Goal: Task Accomplishment & Management: Manage account settings

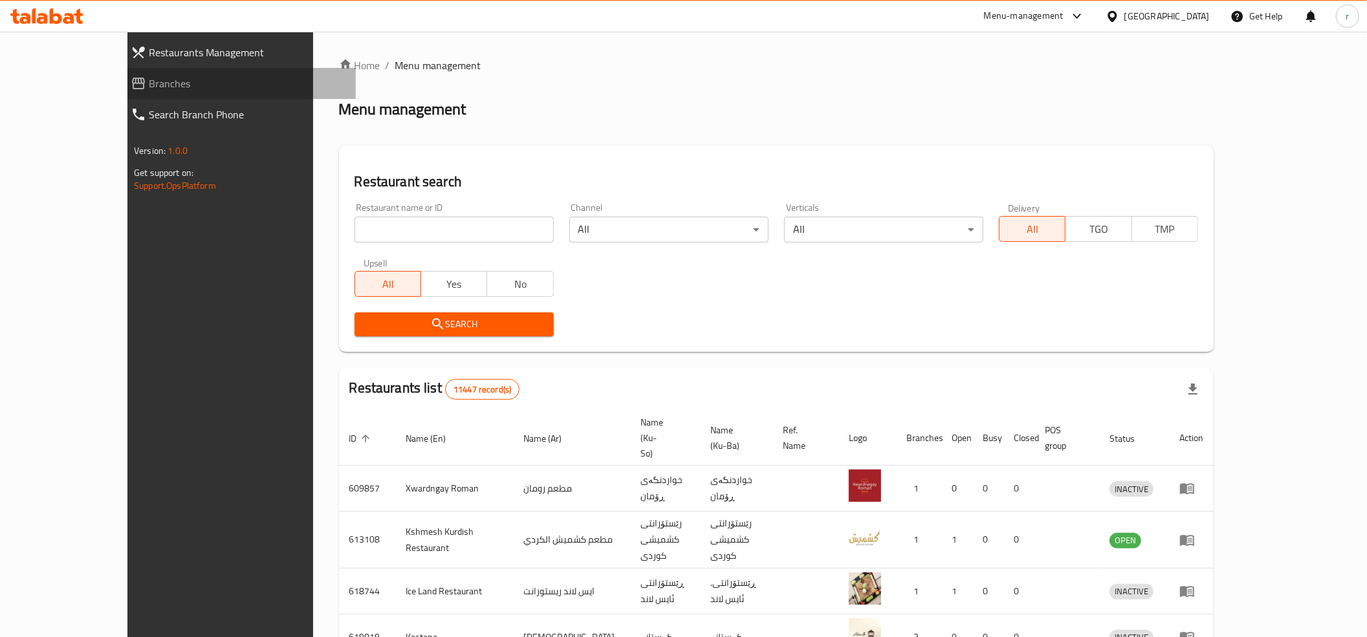
click at [149, 78] on span "Branches" at bounding box center [247, 84] width 197 height 16
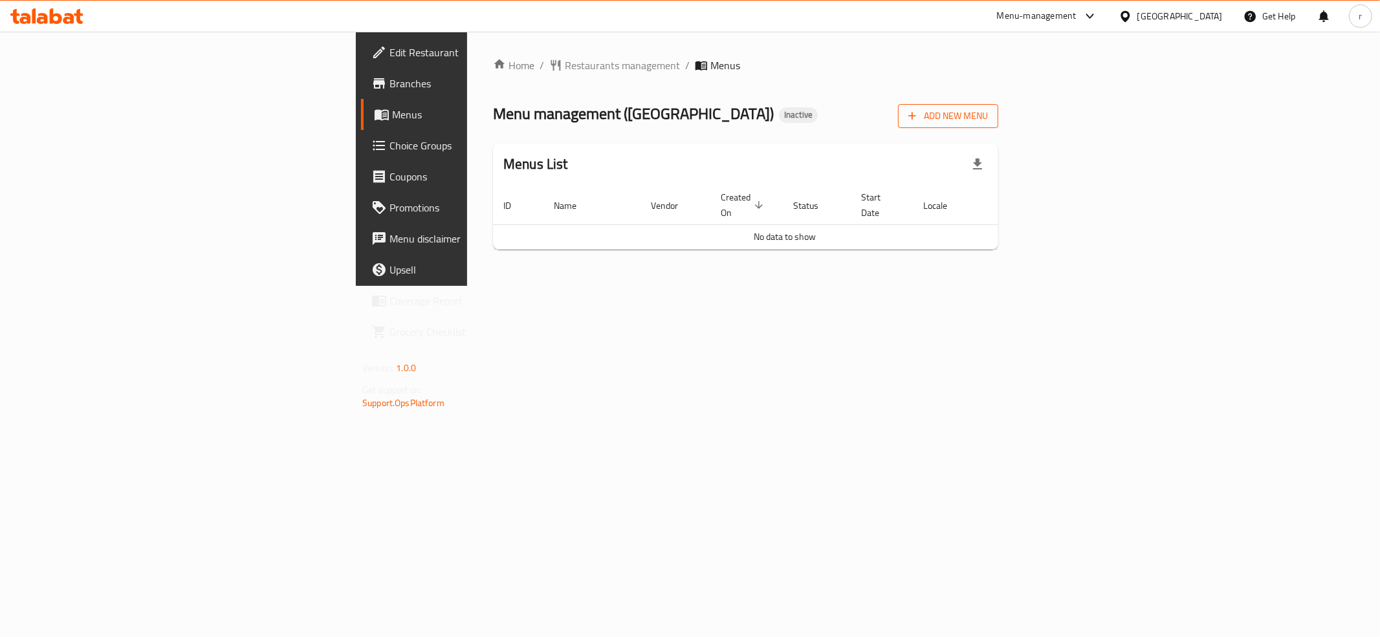
click at [988, 115] on span "Add New Menu" at bounding box center [948, 116] width 80 height 16
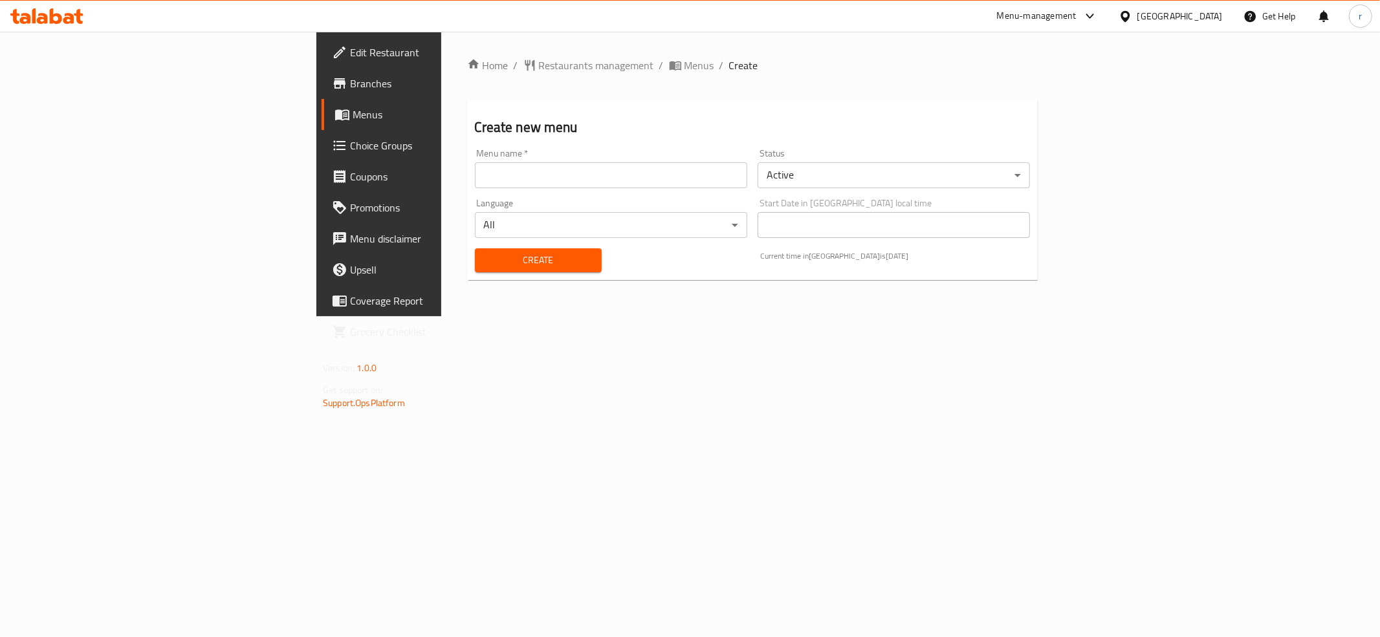
click at [475, 166] on input "text" at bounding box center [611, 175] width 272 height 26
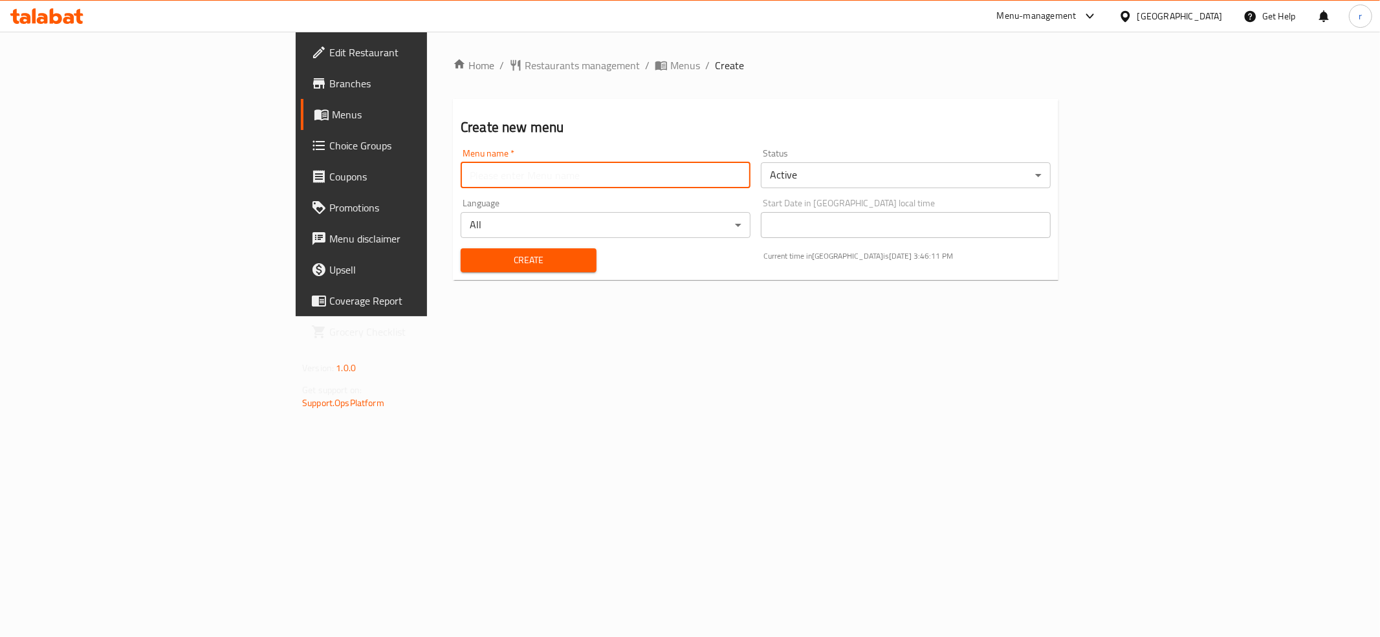
type input "rahma"
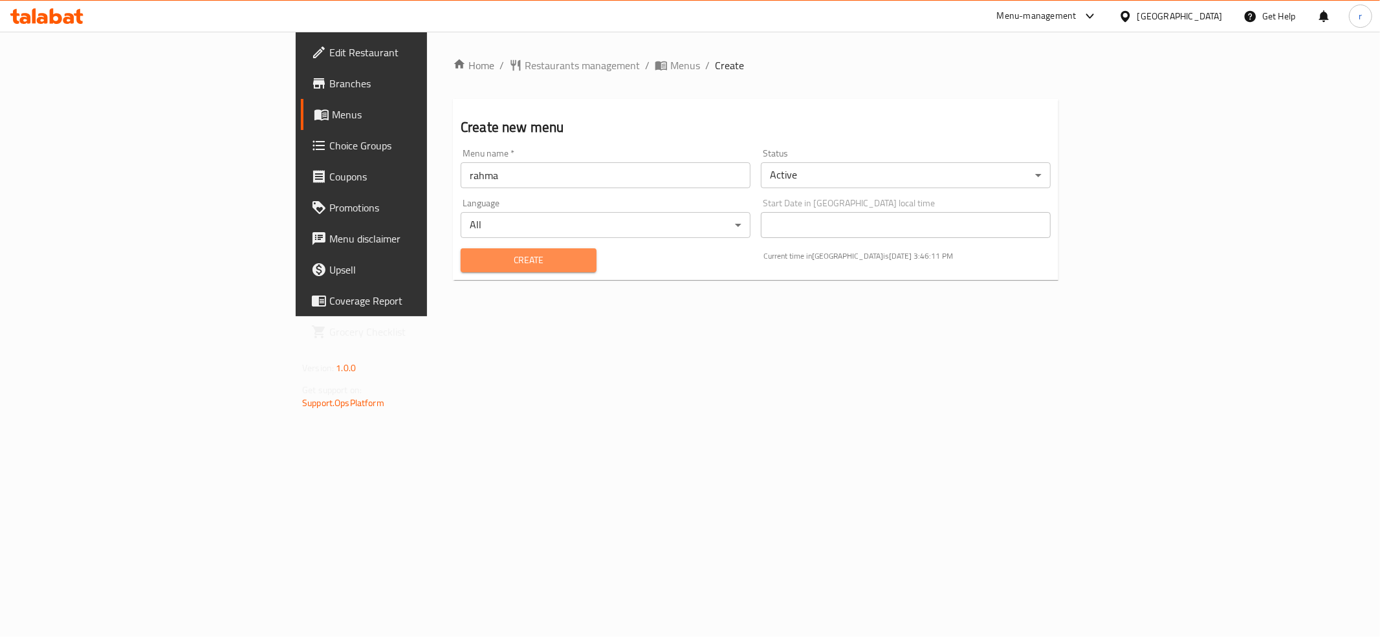
click at [471, 263] on span "Create" at bounding box center [528, 260] width 115 height 16
click at [301, 101] on link "Menus" at bounding box center [413, 114] width 225 height 31
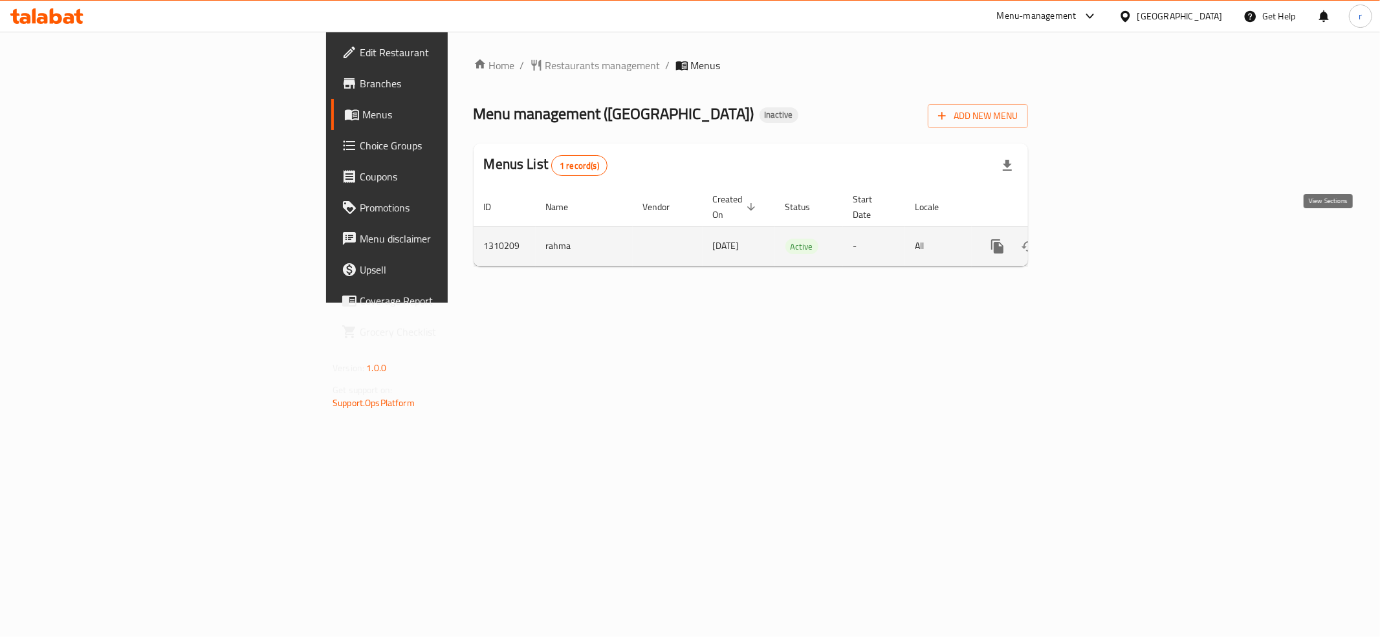
click at [1099, 239] on icon "enhanced table" at bounding box center [1091, 247] width 16 height 16
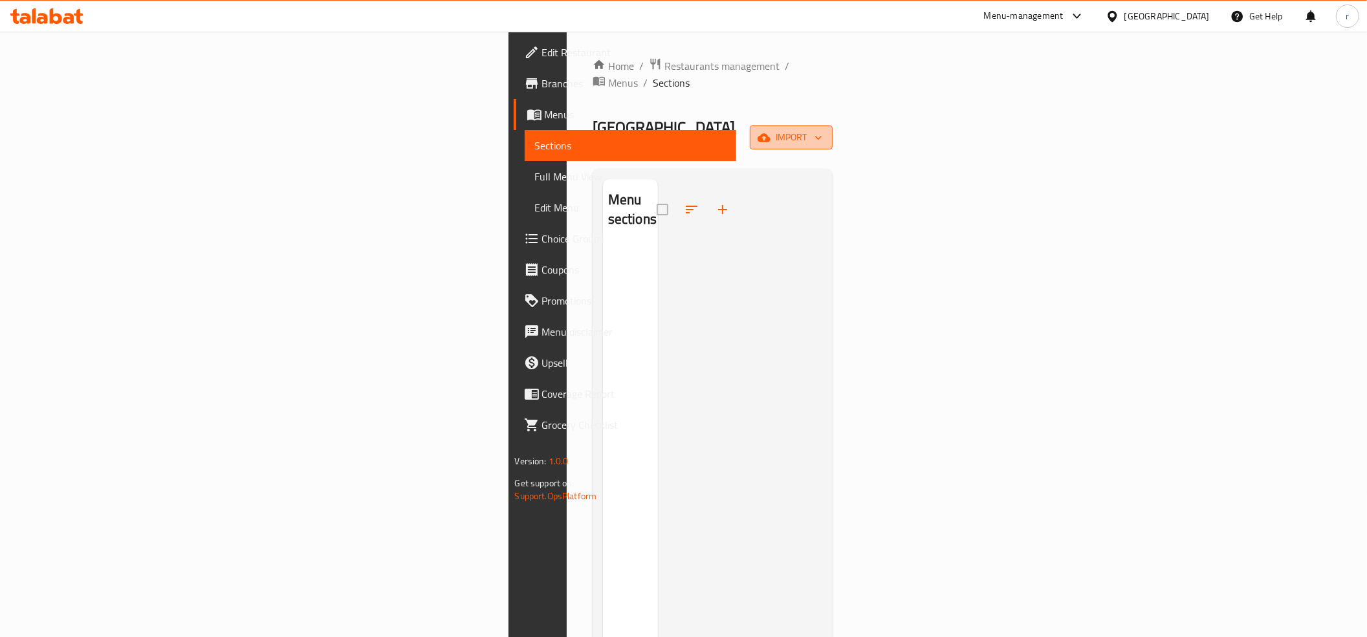
click at [822, 129] on span "import" at bounding box center [791, 137] width 62 height 16
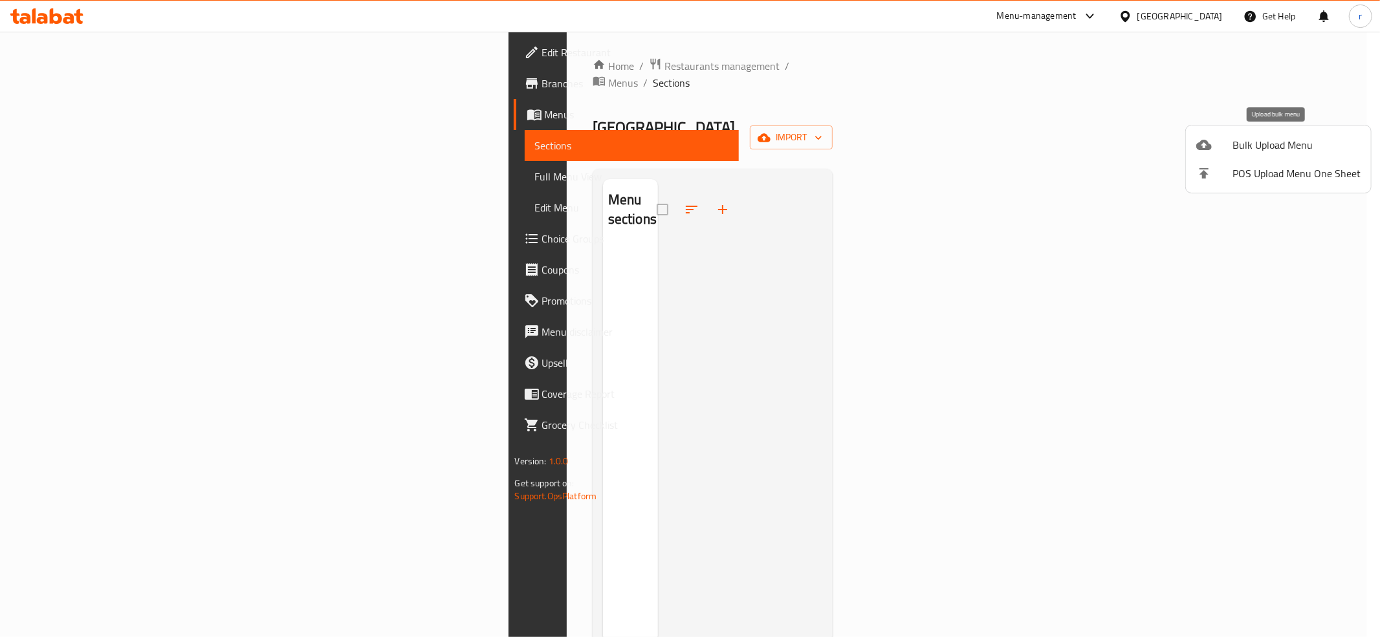
click at [1273, 148] on span "Bulk Upload Menu" at bounding box center [1297, 145] width 128 height 16
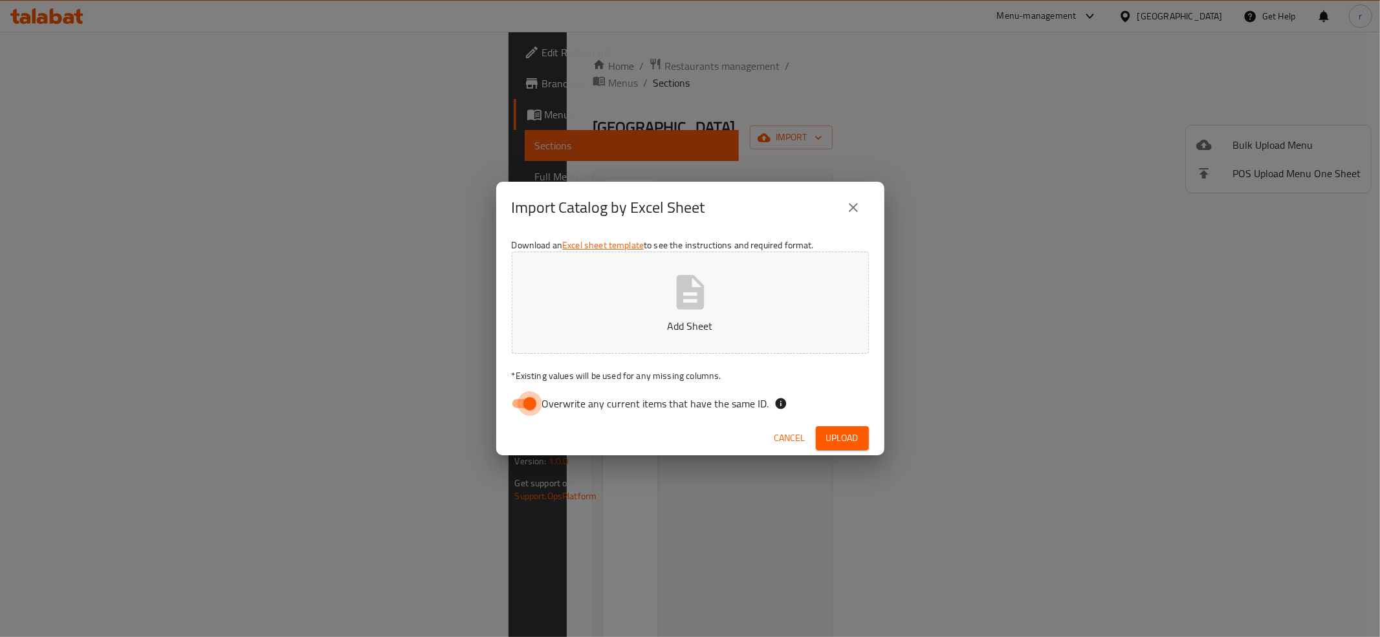
click at [511, 401] on input "Overwrite any current items that have the same ID." at bounding box center [530, 403] width 74 height 25
checkbox input "false"
click at [560, 334] on p "Add Sheet" at bounding box center [690, 326] width 317 height 16
click at [854, 434] on span "Upload" at bounding box center [842, 438] width 32 height 16
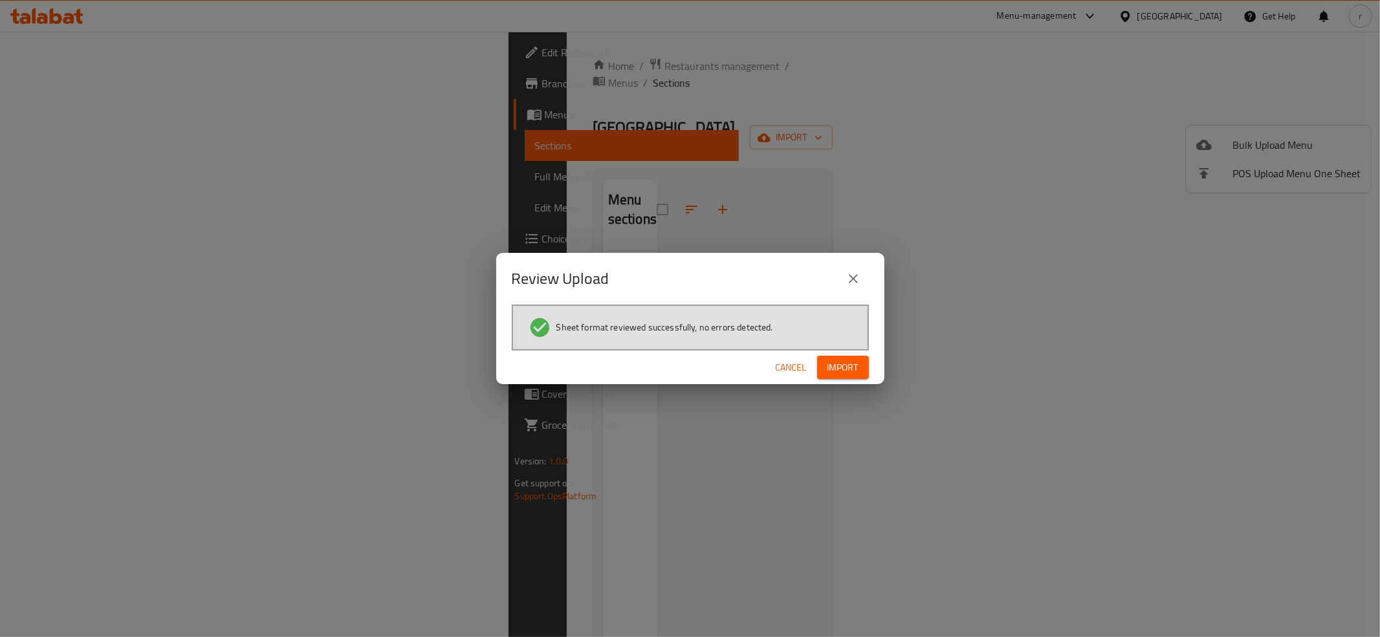
click at [831, 365] on span "Import" at bounding box center [843, 368] width 31 height 16
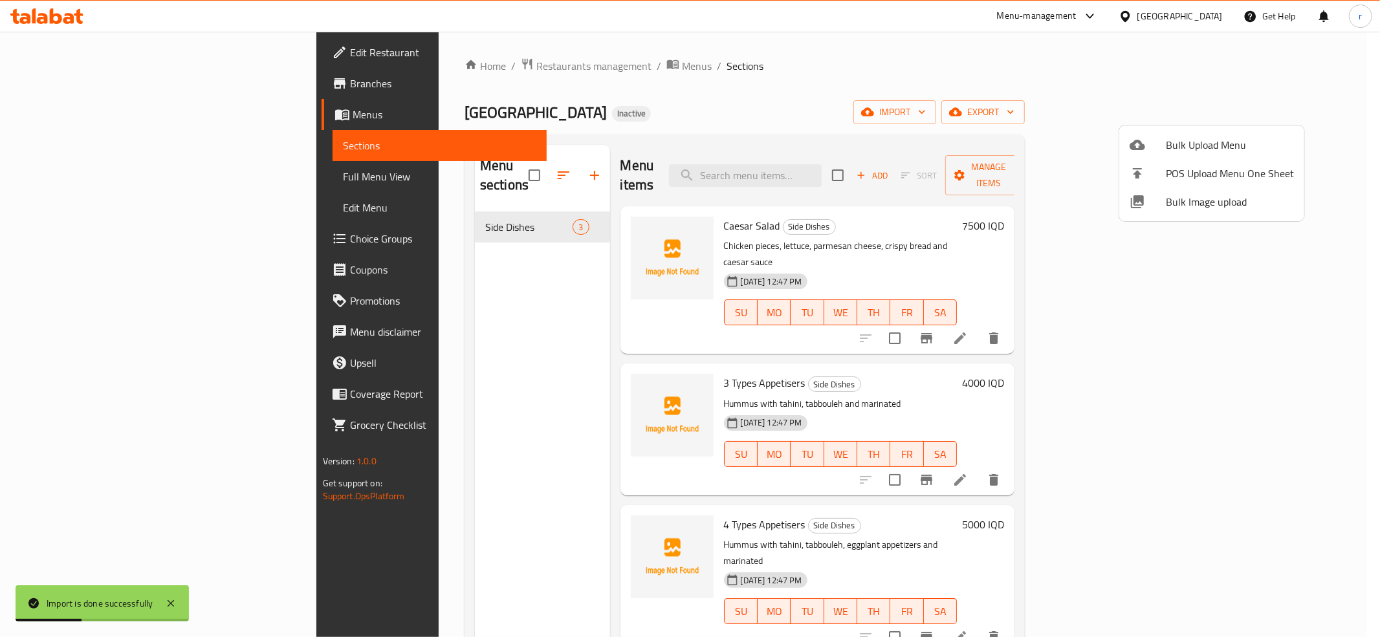
click at [590, 223] on div at bounding box center [690, 318] width 1380 height 637
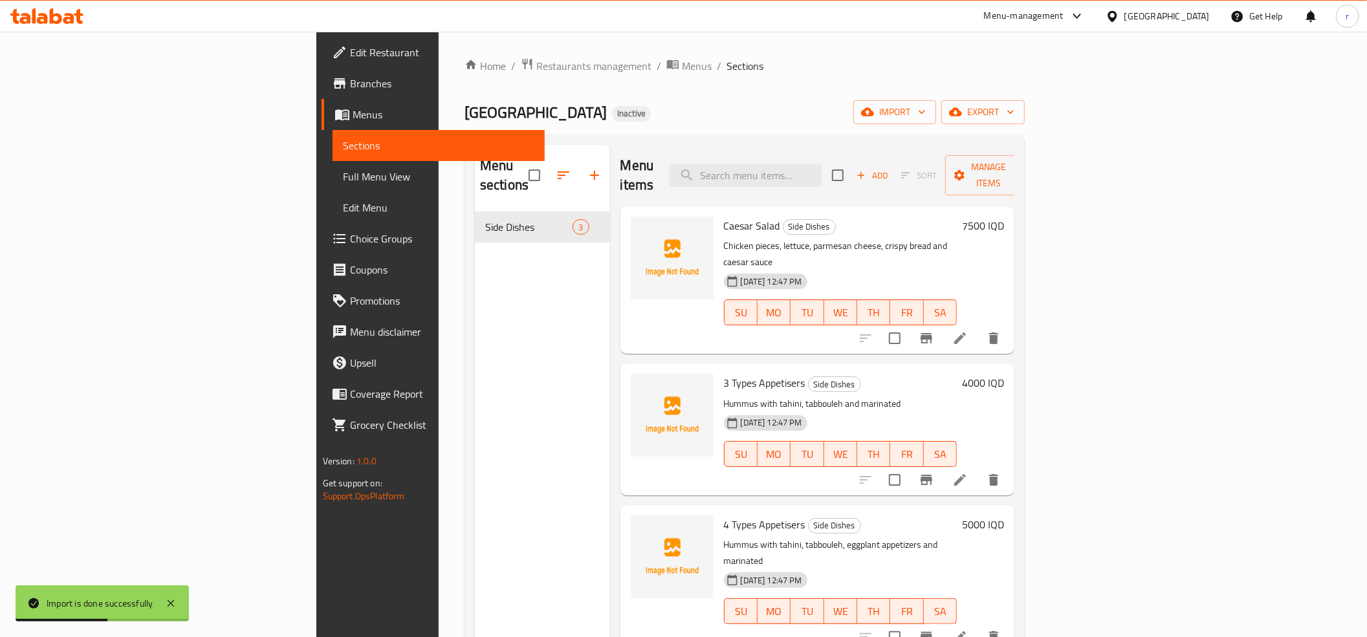
click at [631, 218] on img at bounding box center [672, 258] width 83 height 83
click at [631, 247] on img at bounding box center [672, 258] width 83 height 83
click at [641, 227] on icon "upload picture" at bounding box center [649, 235] width 16 height 16
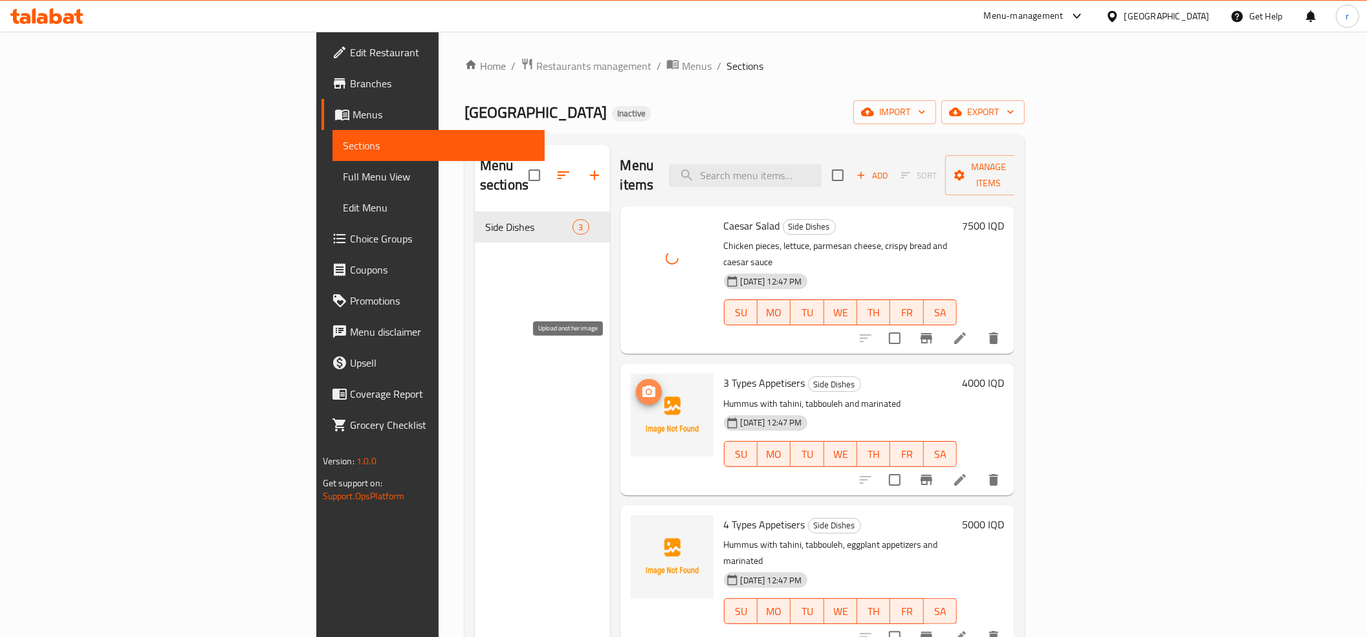
click at [636, 384] on span "upload picture" at bounding box center [649, 392] width 26 height 16
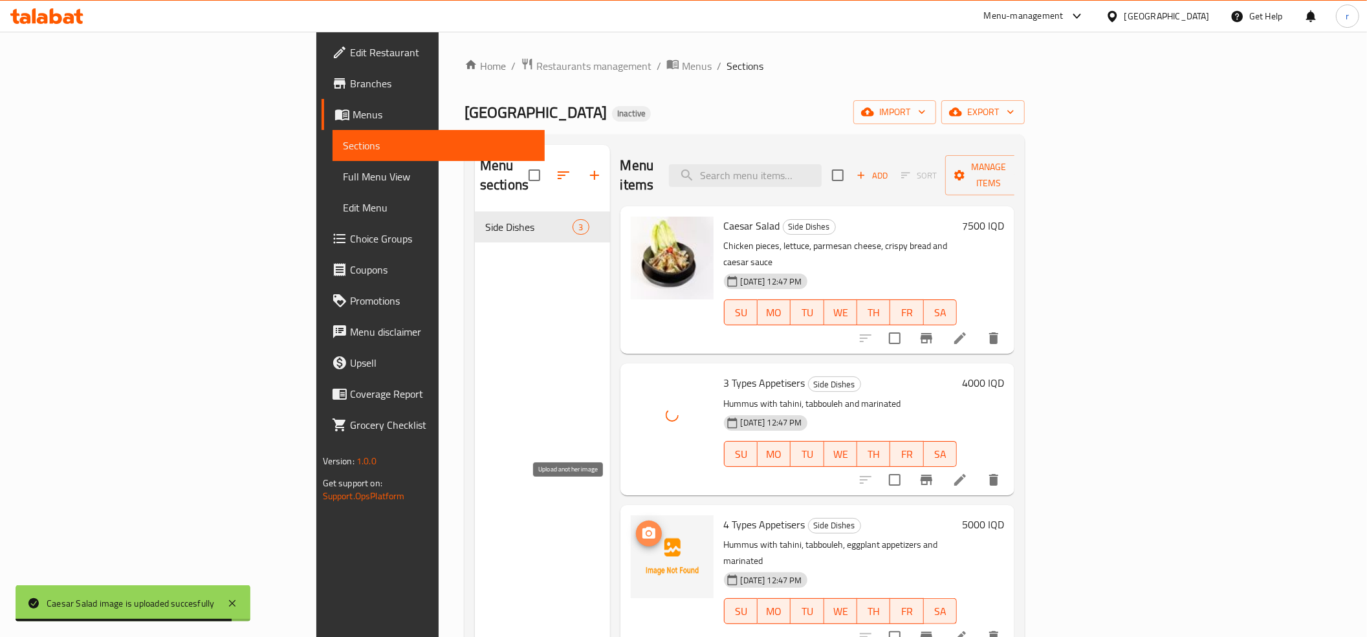
click at [641, 526] on icon "upload picture" at bounding box center [649, 534] width 16 height 16
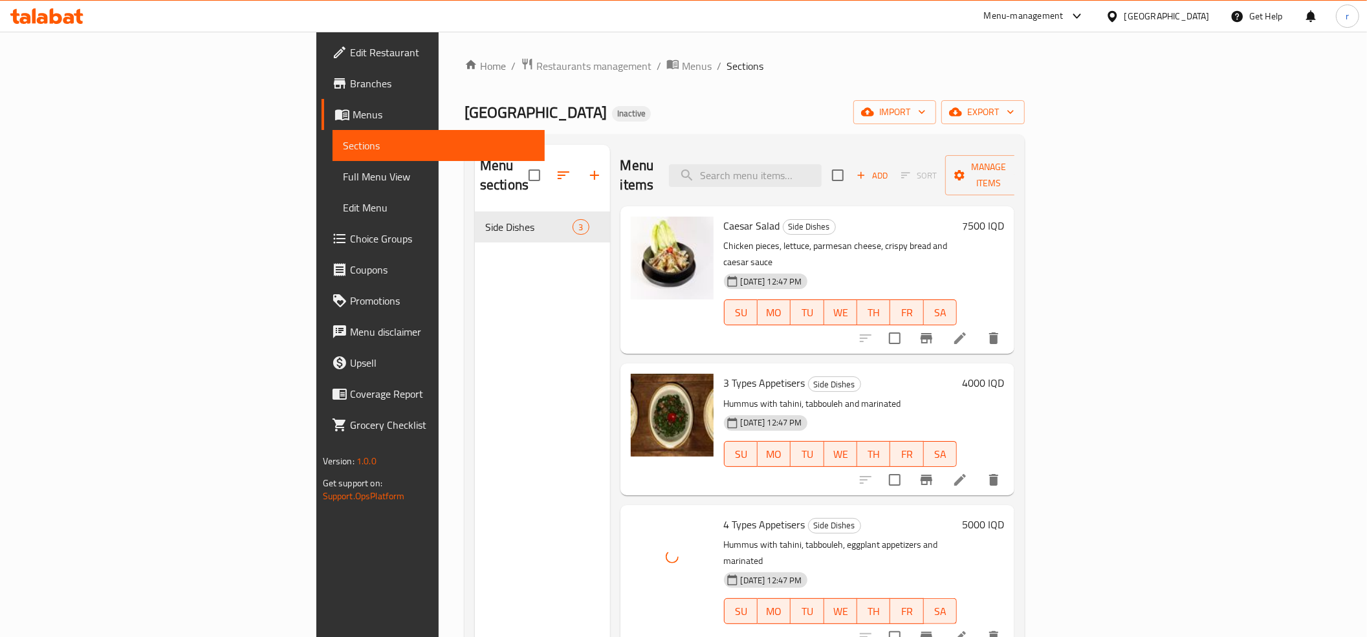
click at [343, 173] on span "Full Menu View" at bounding box center [439, 177] width 192 height 16
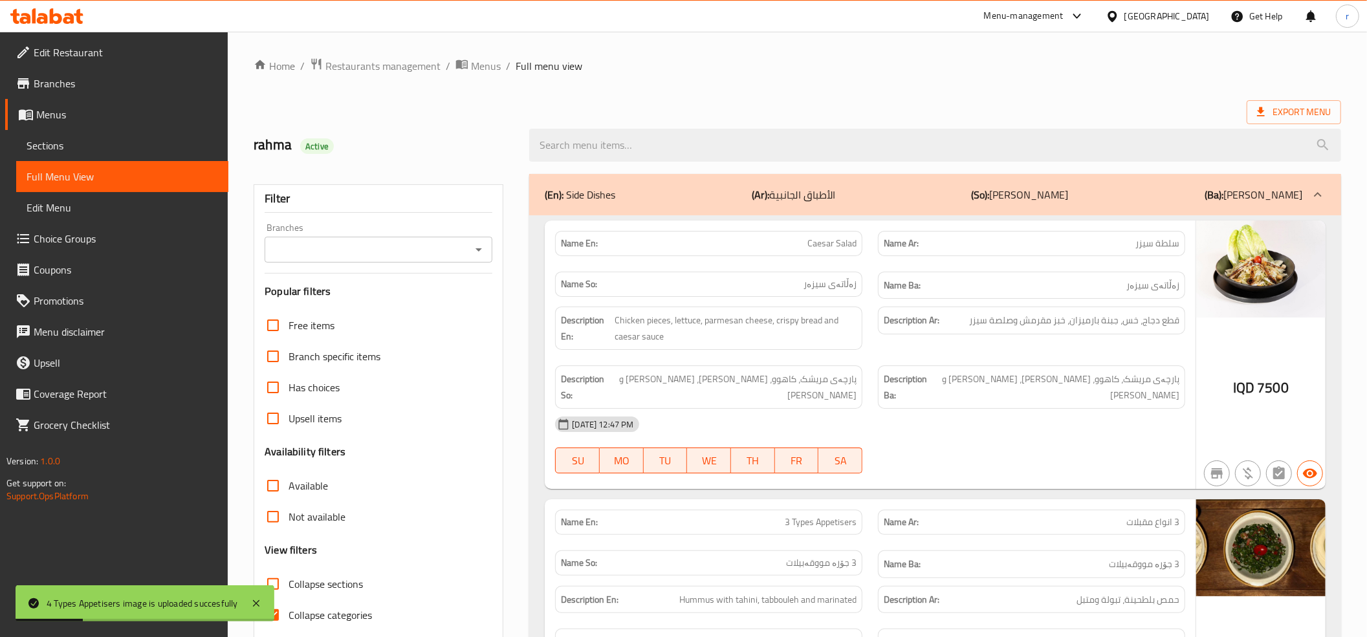
click at [277, 617] on input "Collapse categories" at bounding box center [273, 615] width 31 height 31
checkbox input "false"
click at [280, 586] on input "Collapse sections" at bounding box center [273, 584] width 31 height 31
checkbox input "true"
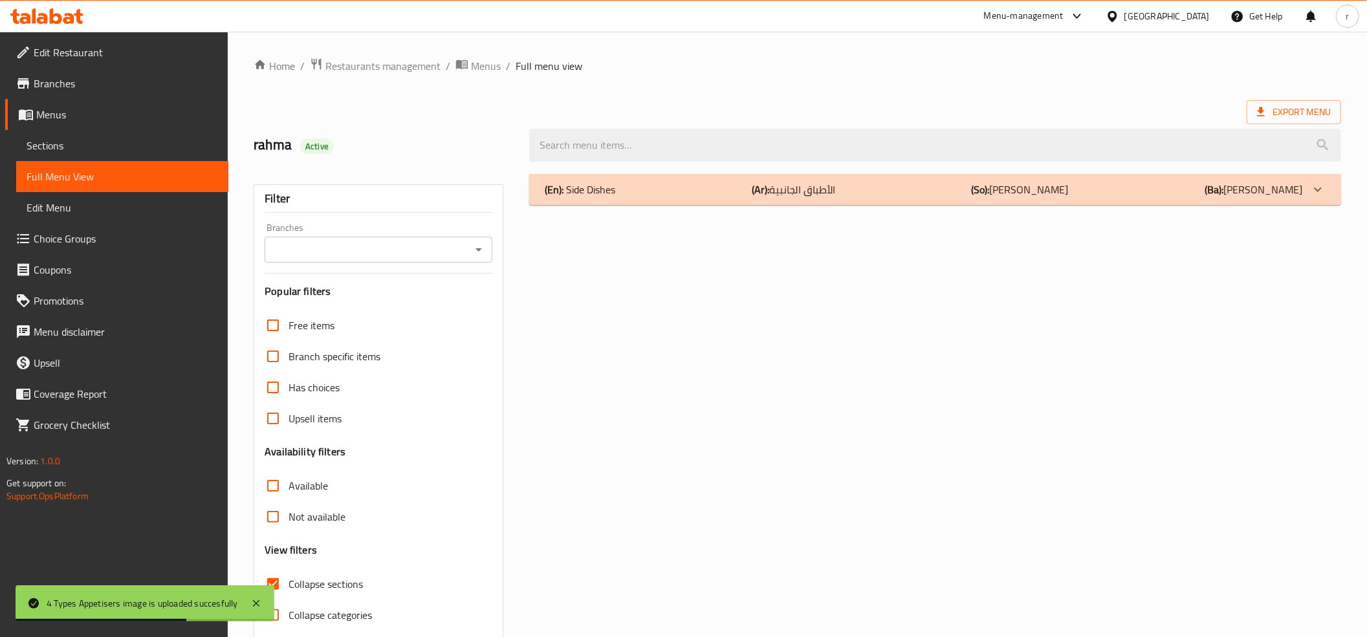
click at [481, 247] on icon "Open" at bounding box center [479, 250] width 16 height 16
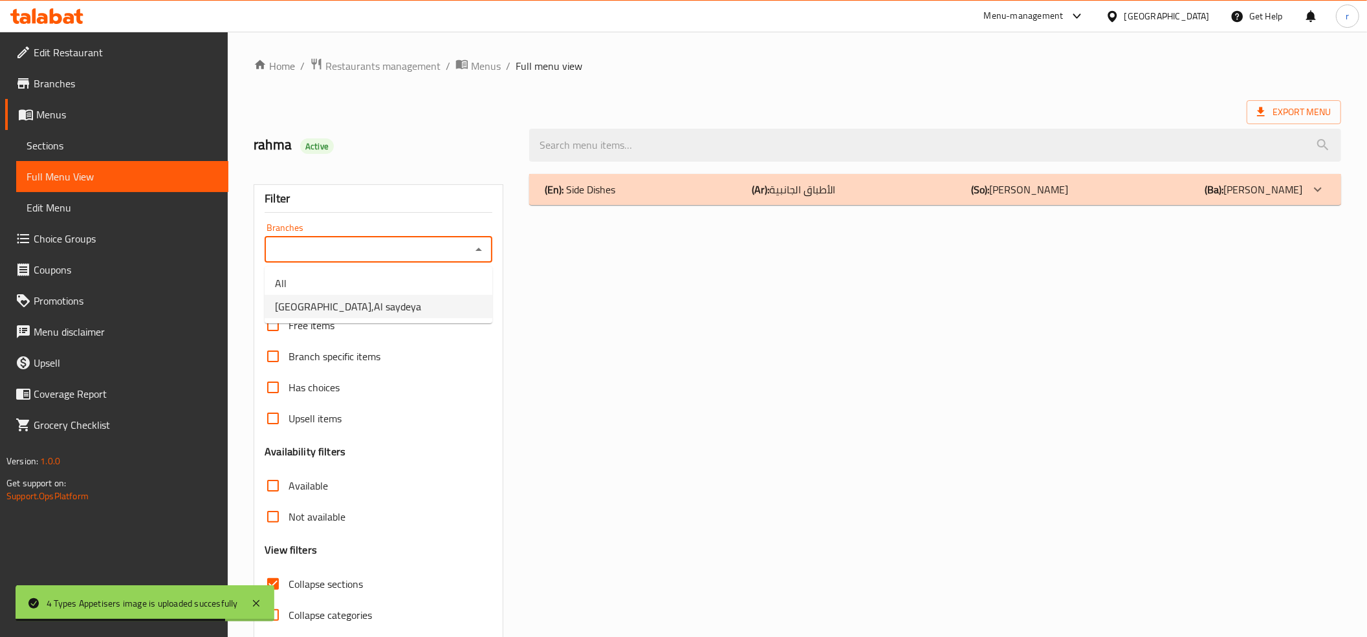
click at [470, 316] on li "Lecce,Al saydeya" at bounding box center [379, 306] width 228 height 23
type input "Lecce,Al saydeya"
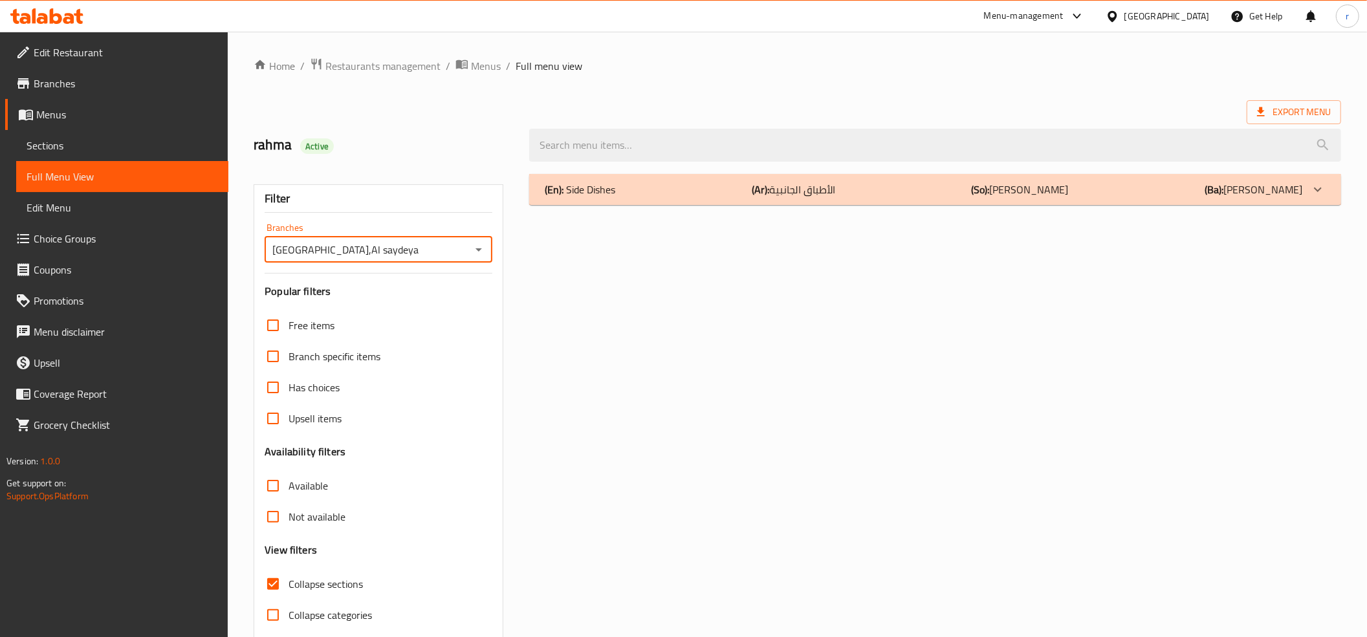
click at [707, 197] on div "(En): Side Dishes (Ar): الأطباق الجانبية (So): خواردنی لاوەکی (Ba): خواردنی لاو…" at bounding box center [924, 190] width 758 height 16
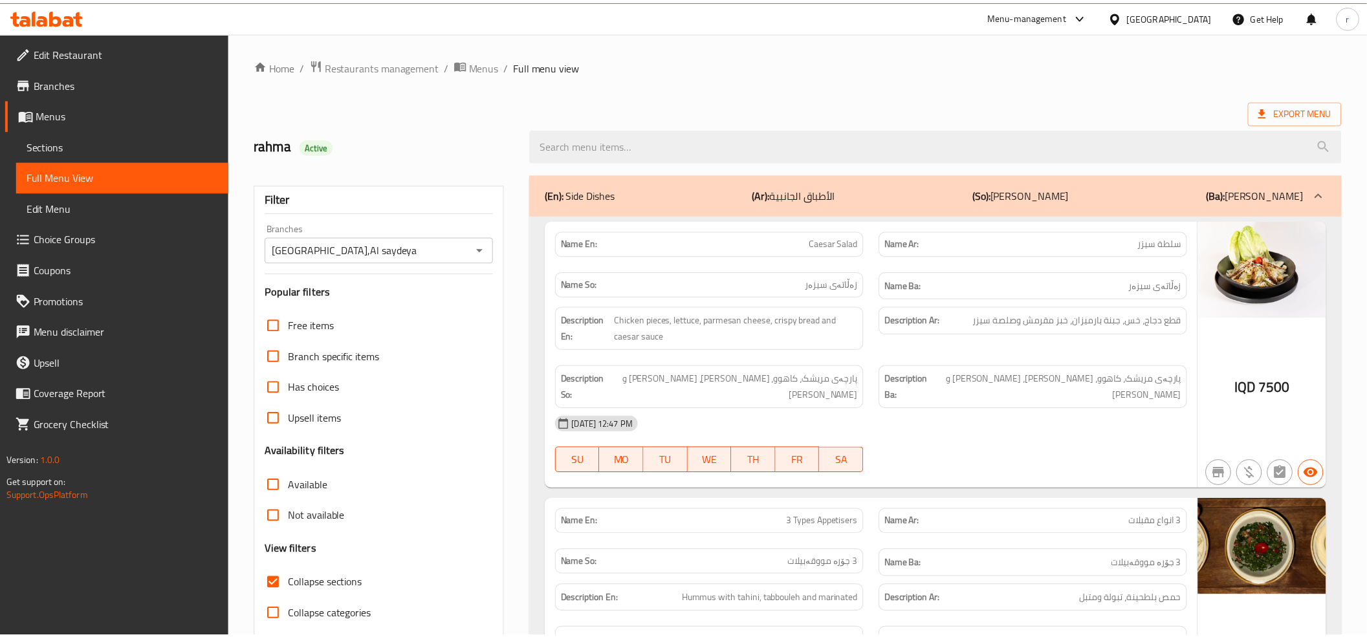
scroll to position [420, 0]
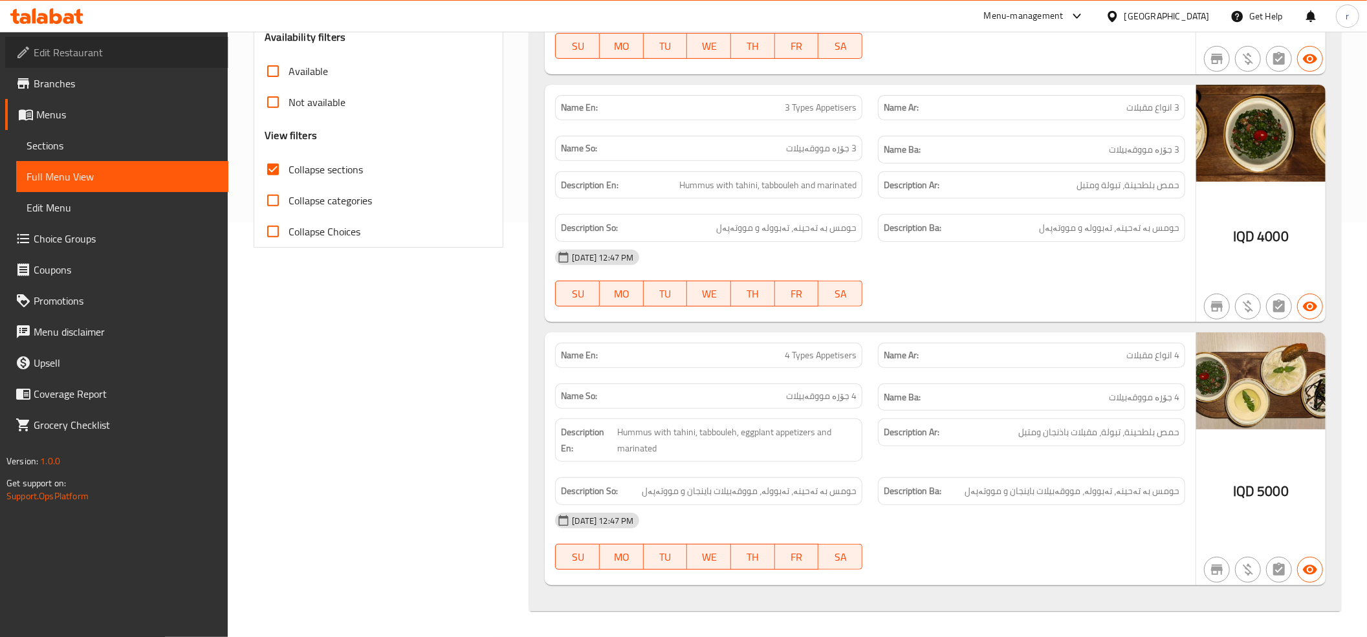
click at [101, 45] on span "Edit Restaurant" at bounding box center [126, 53] width 184 height 16
